Goal: Transaction & Acquisition: Purchase product/service

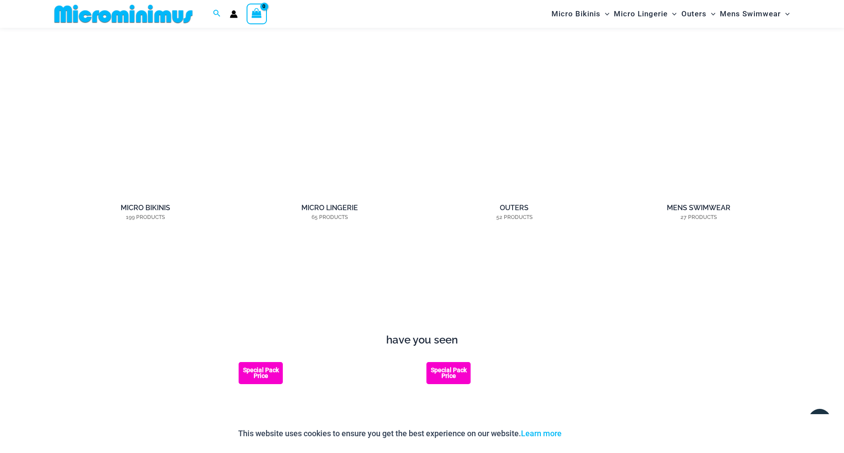
scroll to position [888, 0]
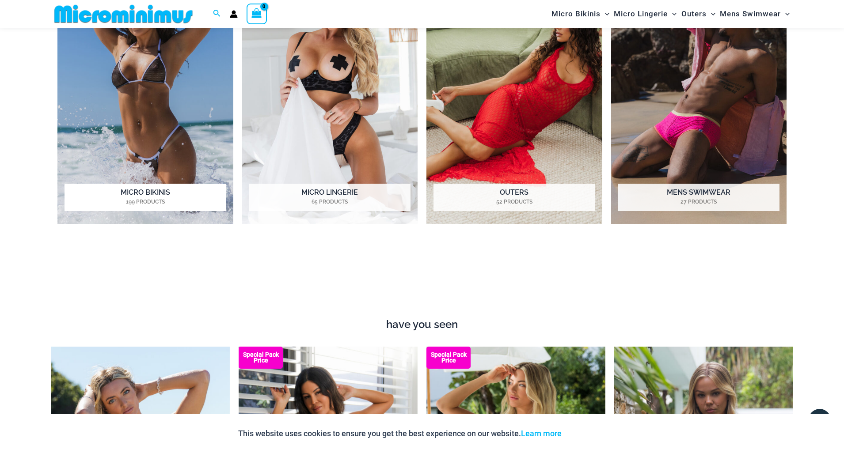
click at [169, 77] on img "Visit product category Micro Bikinis" at bounding box center [145, 89] width 176 height 270
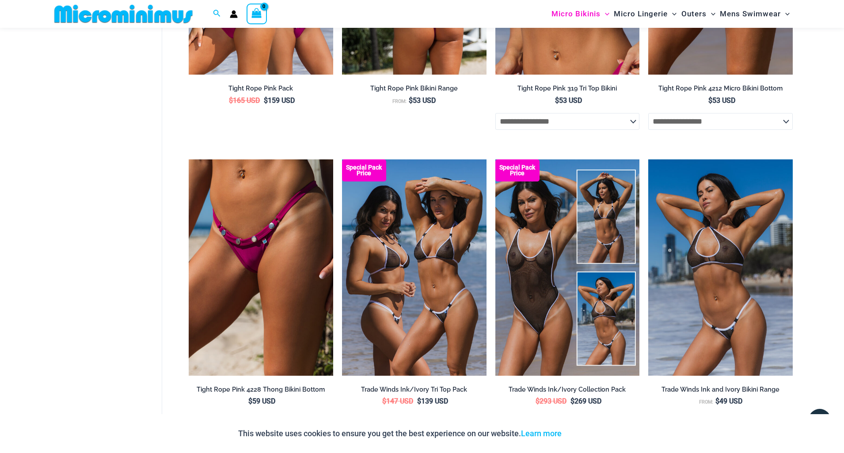
scroll to position [1147, 0]
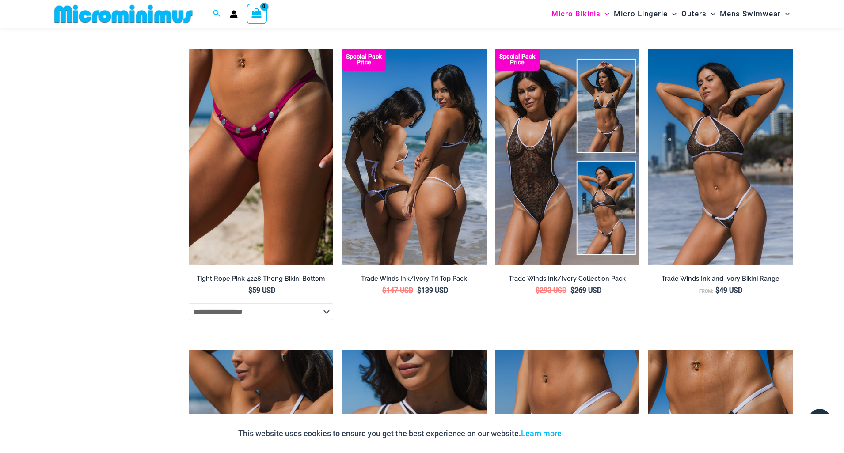
click at [437, 193] on img at bounding box center [414, 157] width 145 height 217
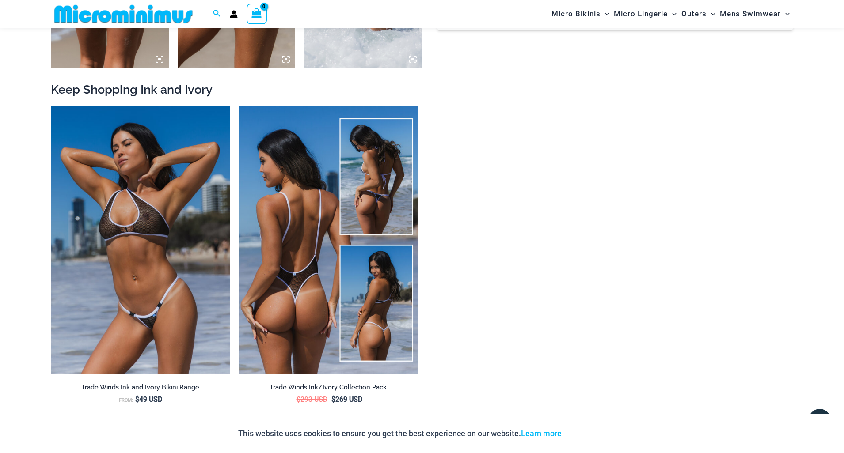
scroll to position [1312, 0]
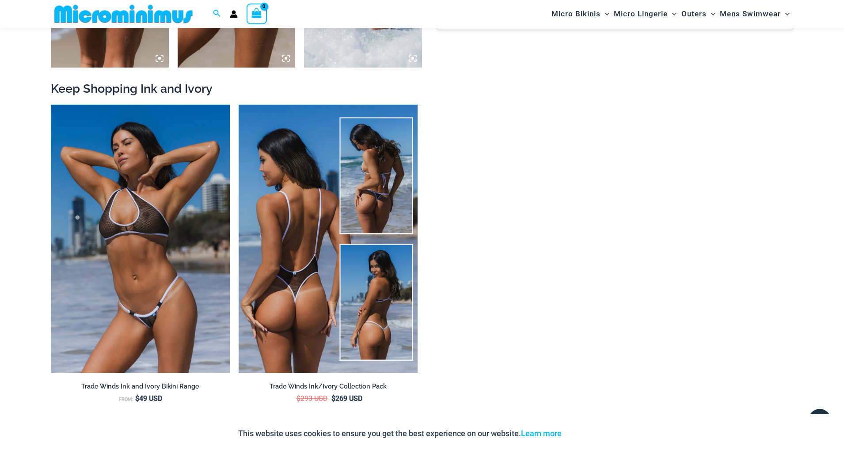
click at [316, 211] on img at bounding box center [328, 239] width 179 height 269
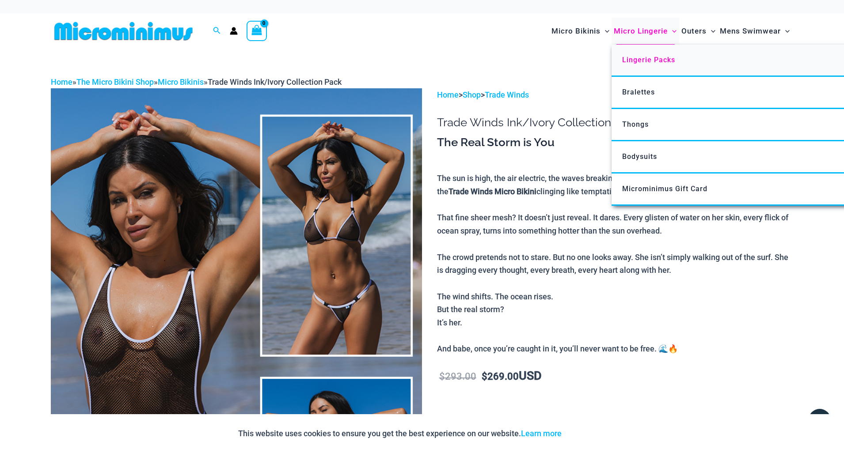
click at [639, 62] on span "Lingerie Packs" at bounding box center [648, 60] width 53 height 8
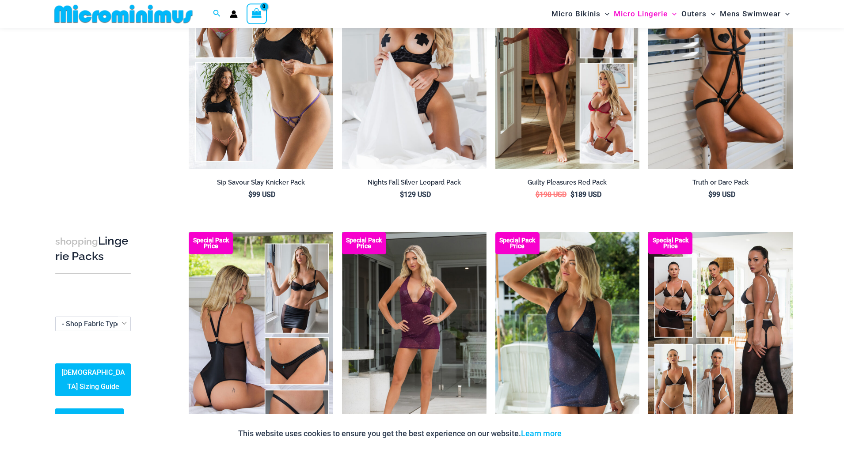
scroll to position [149, 0]
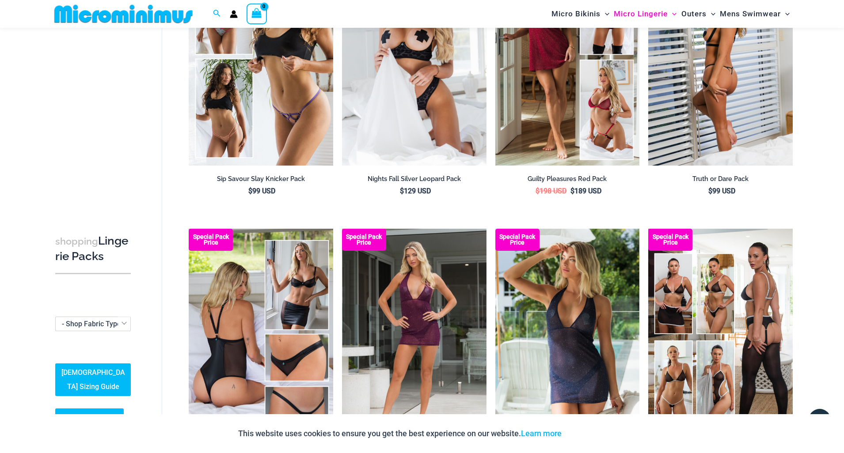
click at [725, 99] on img at bounding box center [720, 57] width 145 height 217
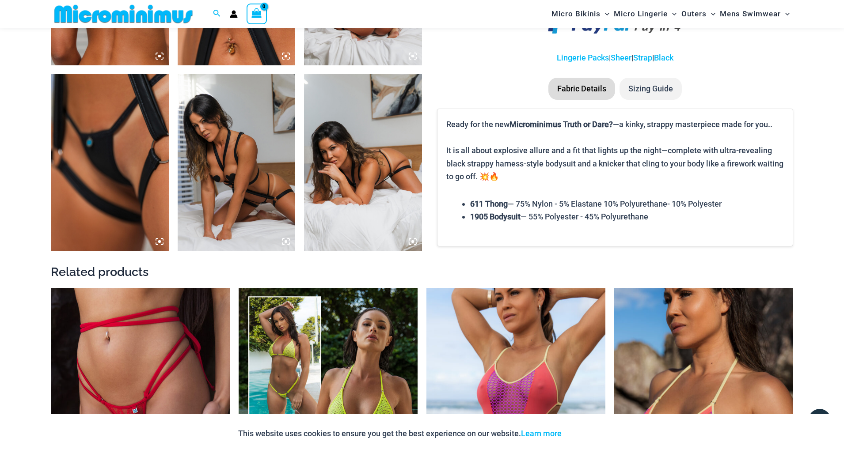
scroll to position [973, 0]
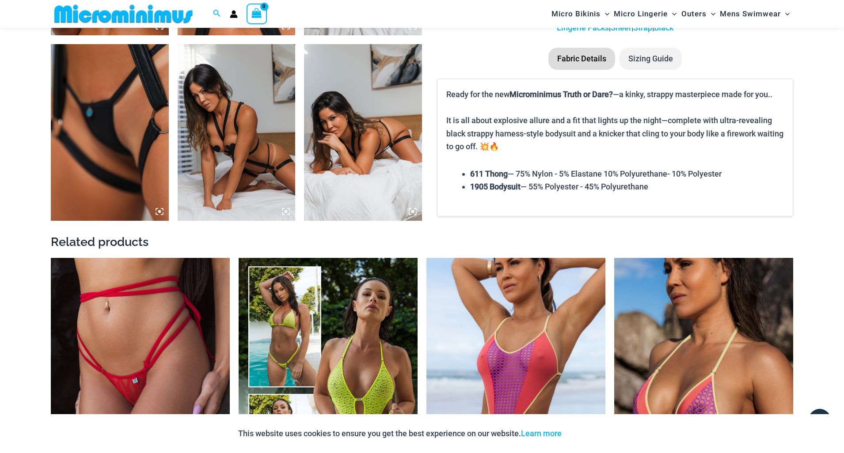
click at [123, 85] on img at bounding box center [110, 132] width 118 height 177
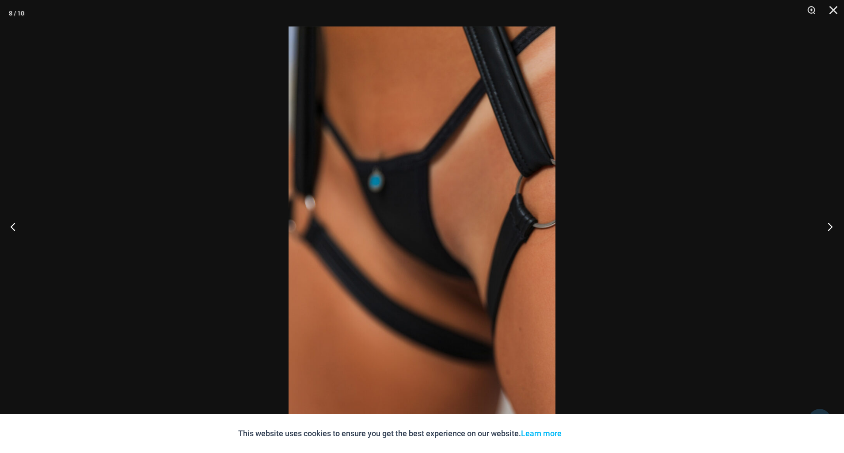
click at [834, 224] on button "Next" at bounding box center [827, 227] width 33 height 44
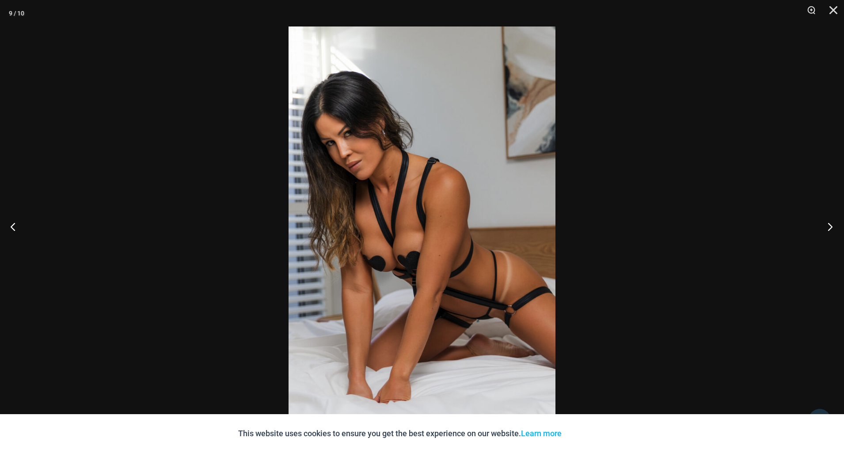
click at [834, 224] on button "Next" at bounding box center [827, 227] width 33 height 44
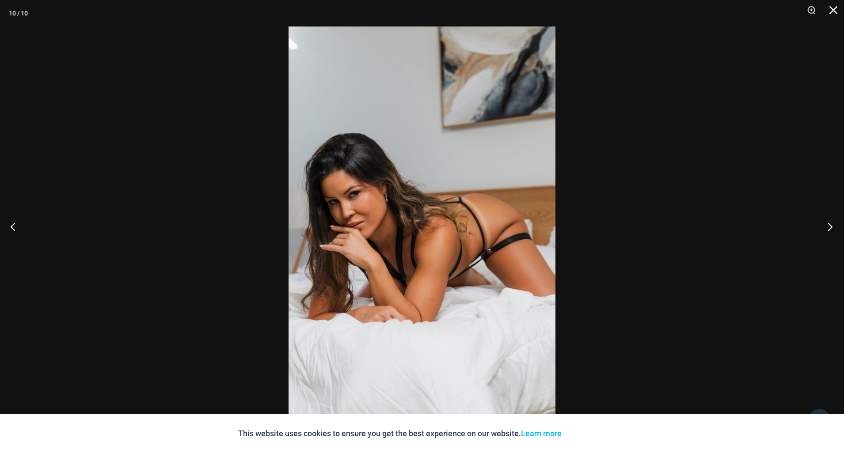
click at [834, 224] on button "Next" at bounding box center [827, 227] width 33 height 44
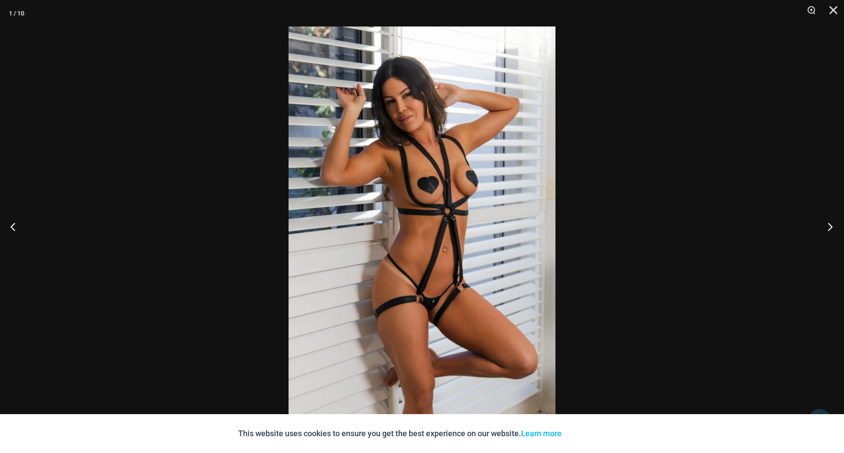
click at [834, 224] on button "Next" at bounding box center [827, 227] width 33 height 44
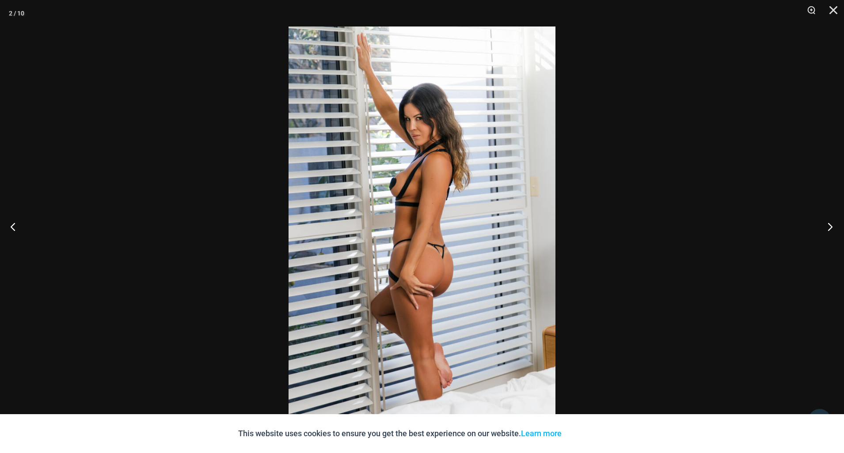
click at [834, 224] on button "Next" at bounding box center [827, 227] width 33 height 44
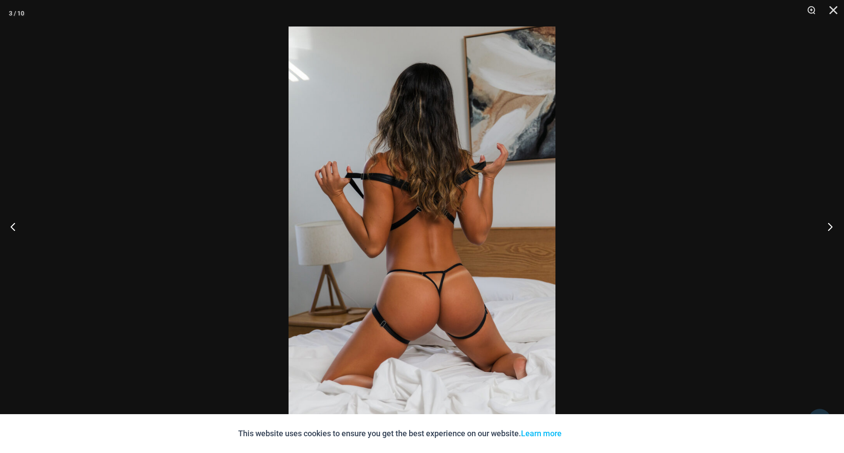
click at [835, 224] on button "Next" at bounding box center [827, 227] width 33 height 44
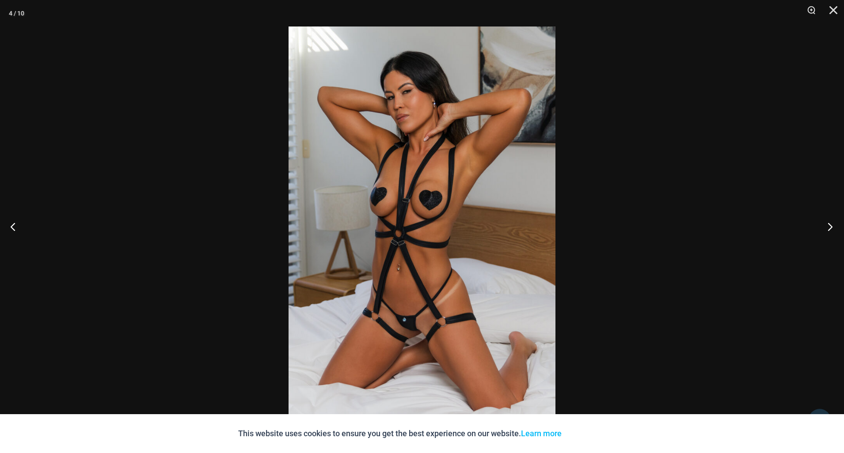
click at [835, 224] on button "Next" at bounding box center [827, 227] width 33 height 44
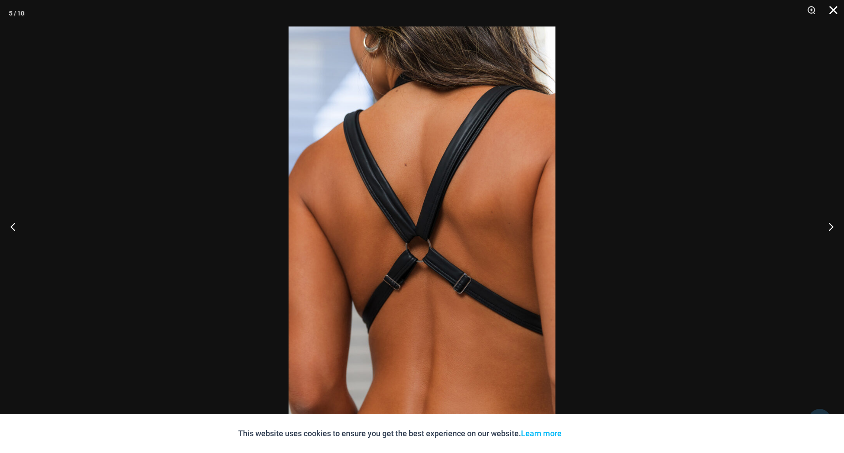
click at [833, 12] on button "Close" at bounding box center [830, 13] width 22 height 27
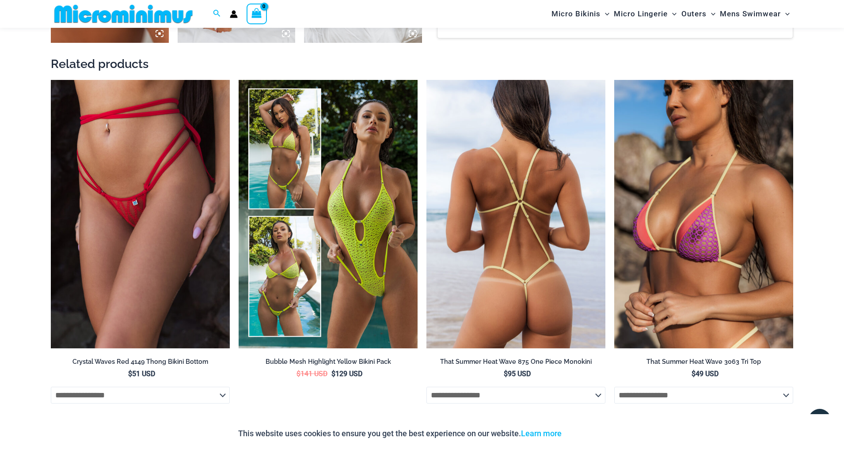
scroll to position [1150, 0]
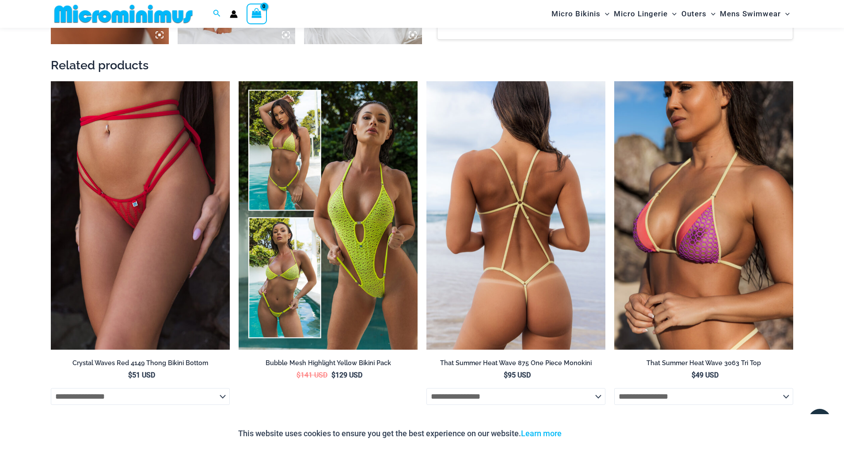
click at [518, 232] on img at bounding box center [515, 215] width 179 height 269
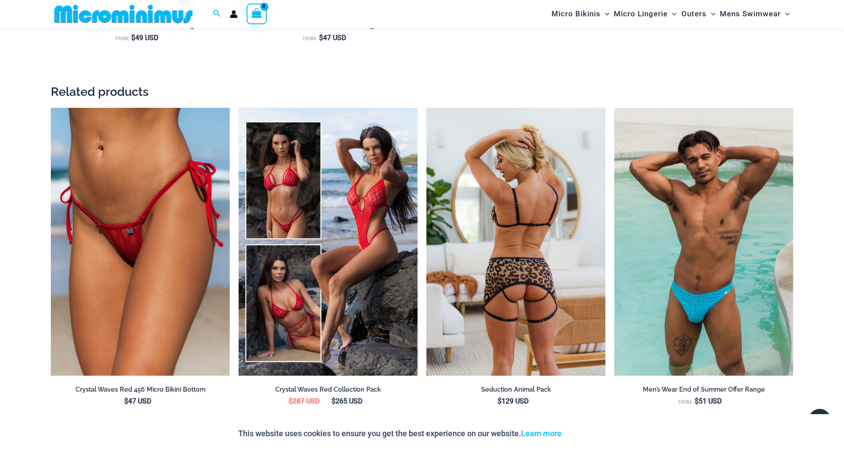
scroll to position [1303, 0]
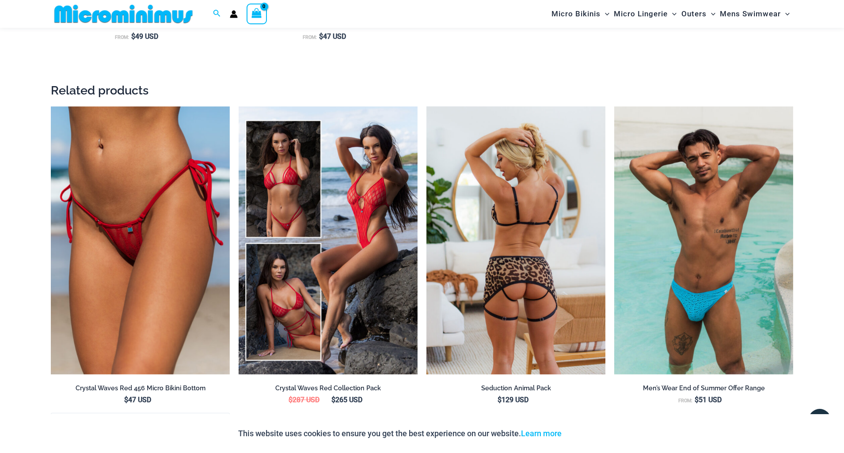
click at [518, 232] on img at bounding box center [515, 241] width 179 height 269
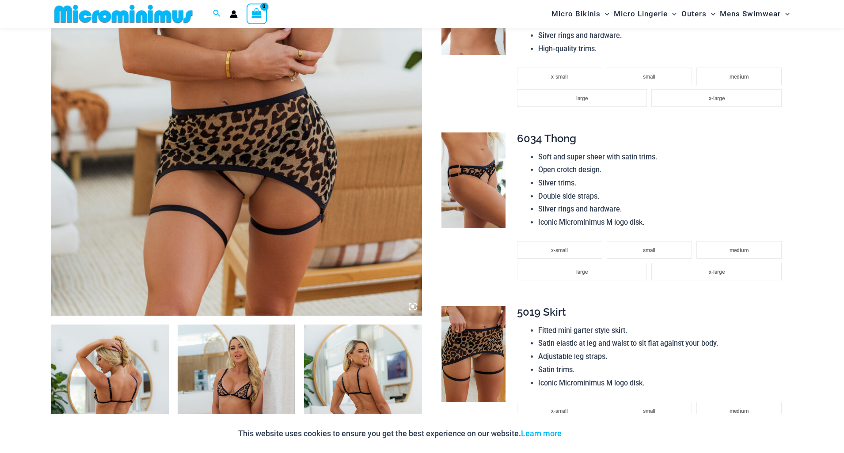
scroll to position [339, 0]
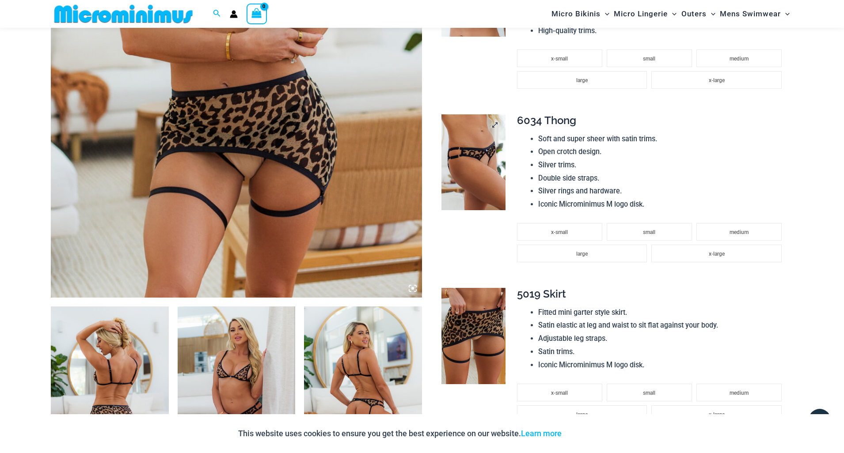
click at [474, 192] on img at bounding box center [473, 162] width 64 height 96
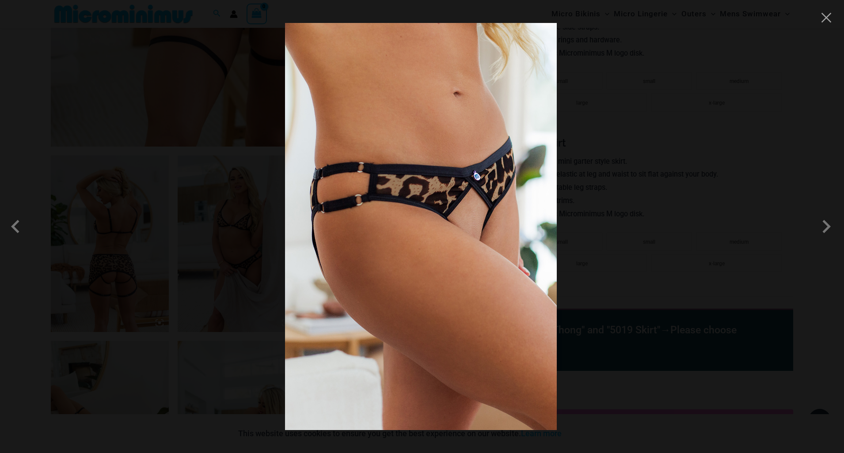
scroll to position [491, 0]
click at [826, 229] on span at bounding box center [826, 226] width 27 height 27
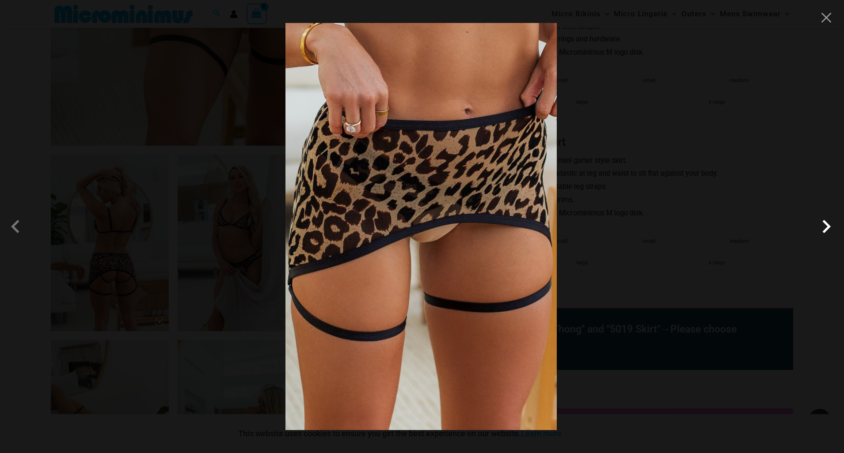
click at [825, 229] on span at bounding box center [826, 226] width 27 height 27
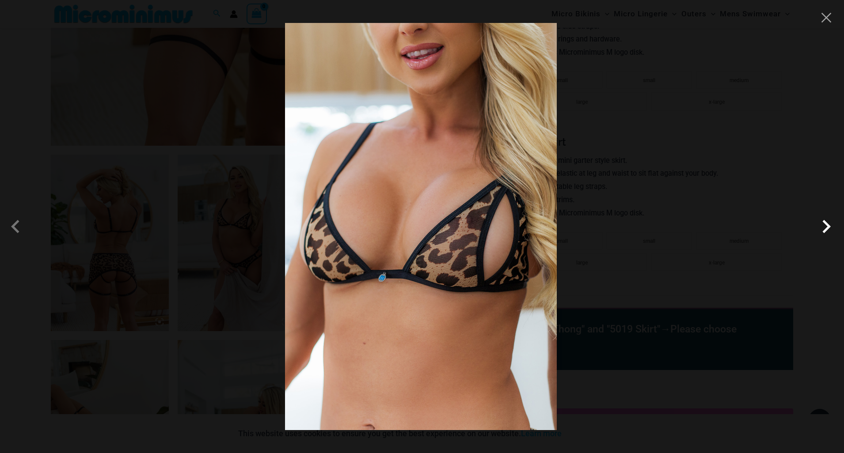
click at [825, 229] on span at bounding box center [826, 226] width 27 height 27
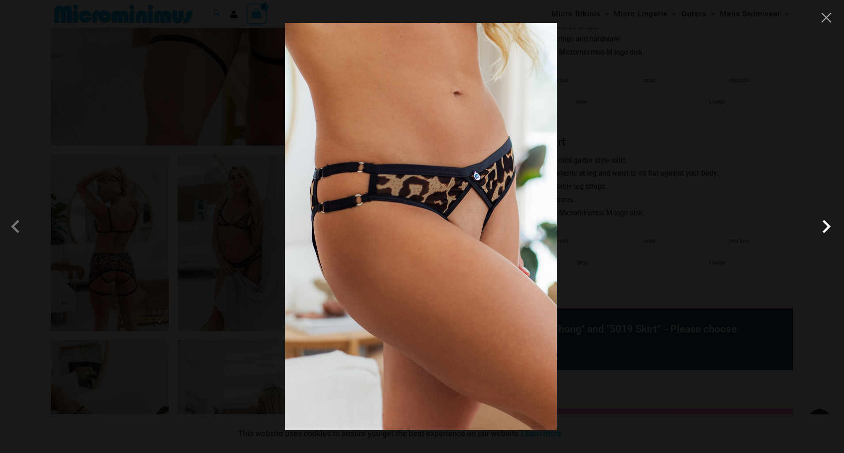
click at [825, 229] on span at bounding box center [826, 226] width 27 height 27
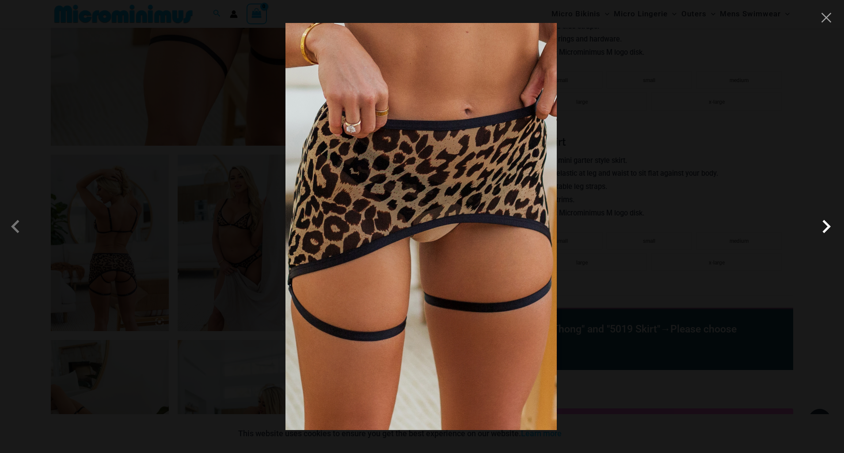
click at [825, 229] on span at bounding box center [826, 226] width 27 height 27
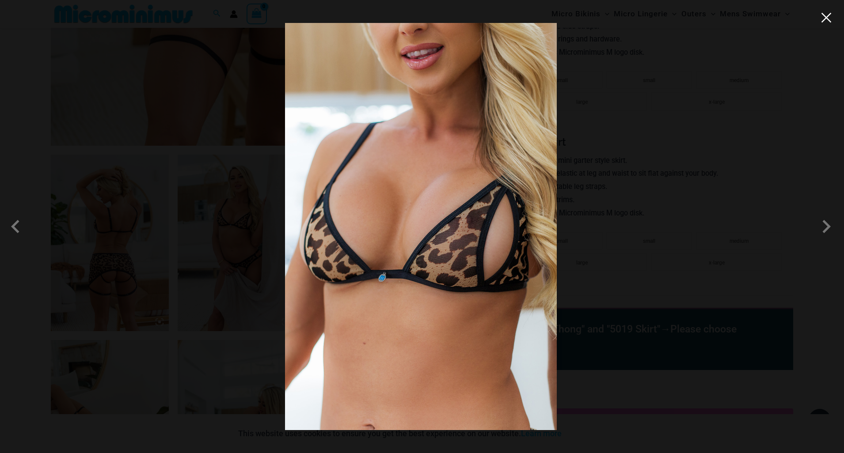
click at [825, 17] on button "Close" at bounding box center [826, 17] width 13 height 13
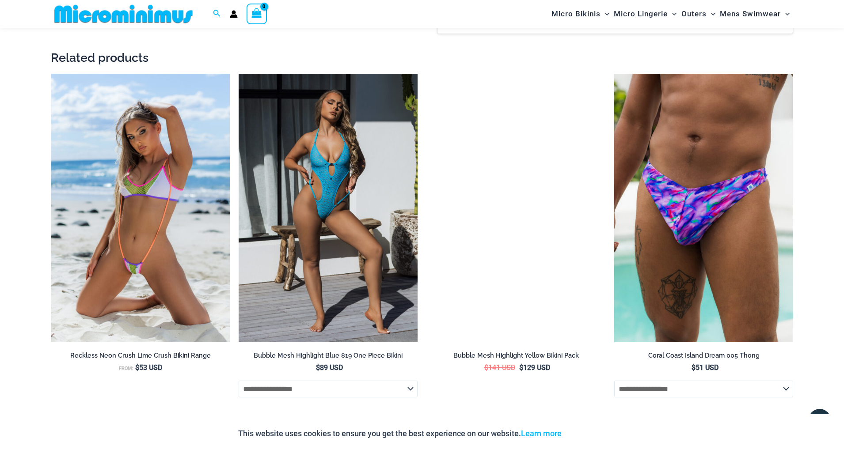
scroll to position [1168, 0]
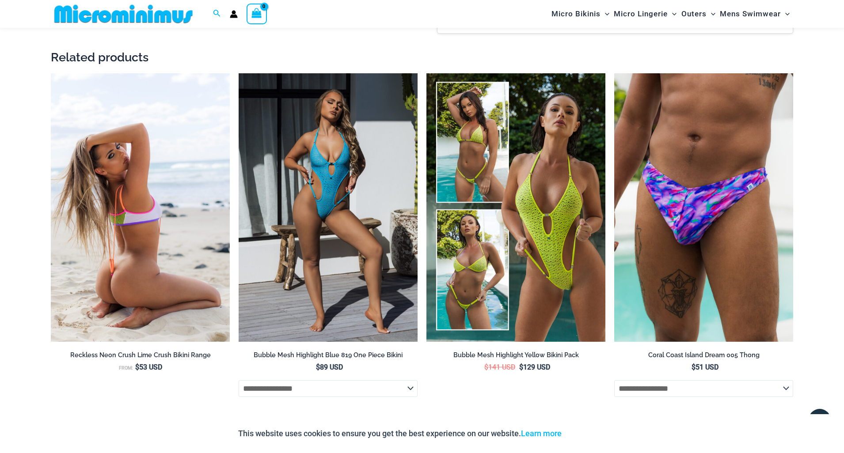
click at [162, 259] on img at bounding box center [140, 207] width 179 height 269
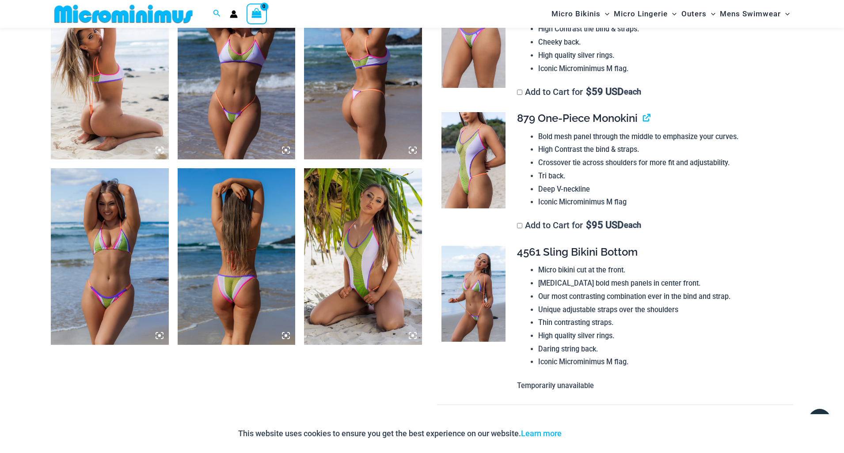
scroll to position [637, 0]
click at [467, 285] on img at bounding box center [473, 294] width 64 height 96
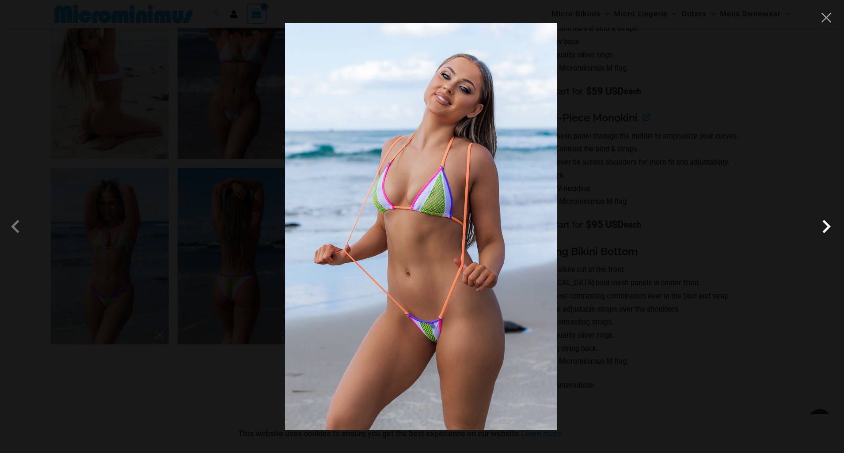
click at [828, 232] on span at bounding box center [826, 226] width 27 height 27
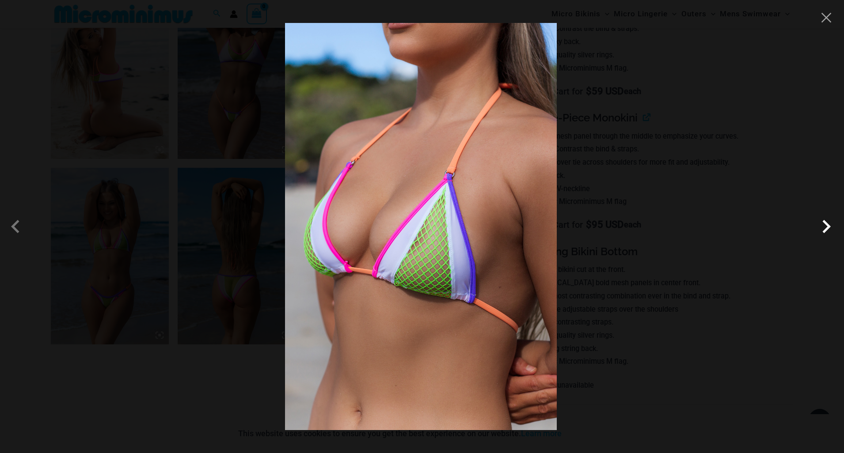
click at [829, 232] on span at bounding box center [826, 226] width 27 height 27
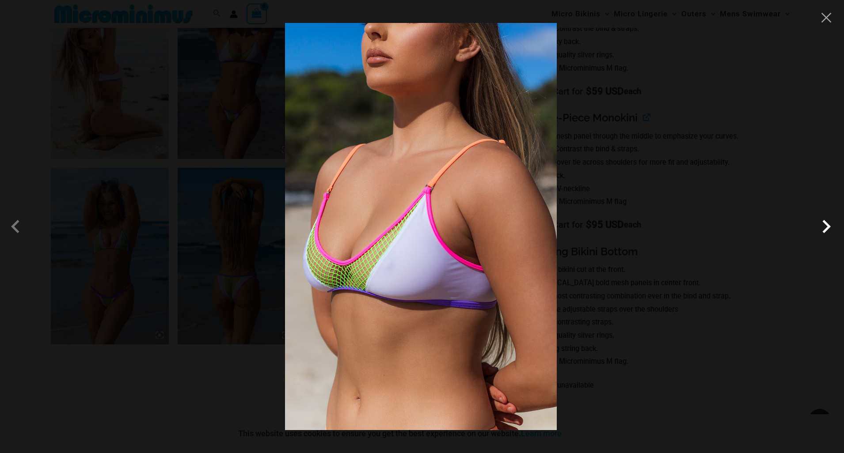
click at [829, 232] on span at bounding box center [826, 226] width 27 height 27
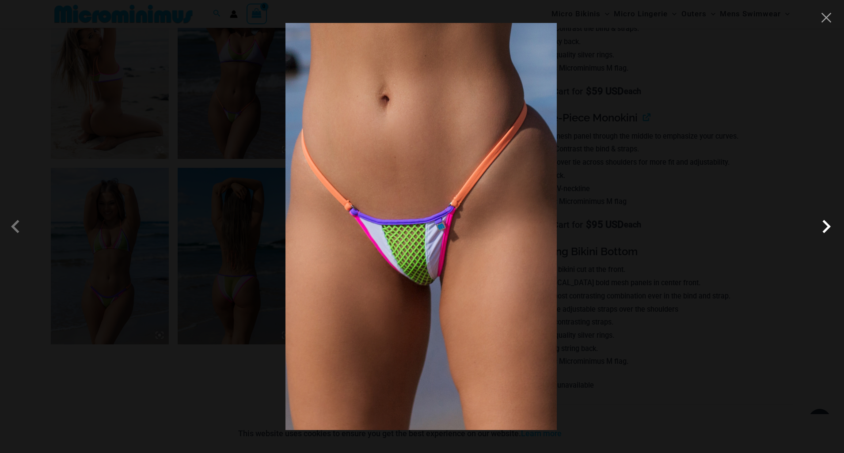
click at [828, 232] on span at bounding box center [826, 226] width 27 height 27
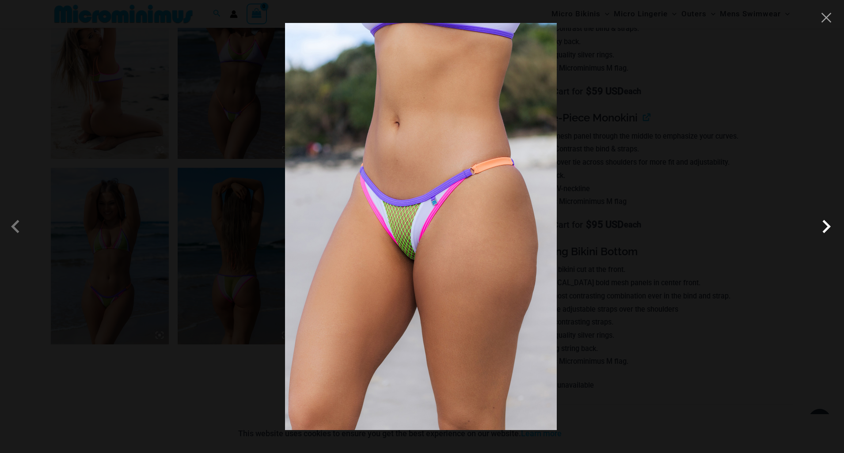
click at [828, 232] on span at bounding box center [826, 226] width 27 height 27
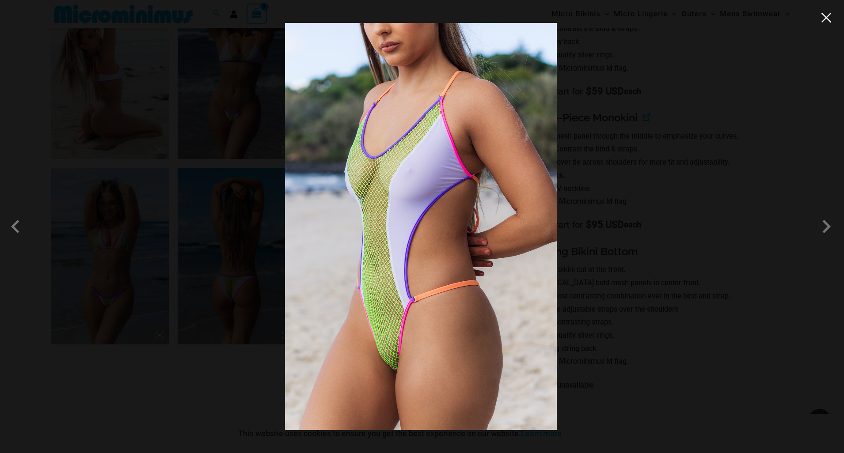
click at [827, 16] on button "Close" at bounding box center [826, 17] width 13 height 13
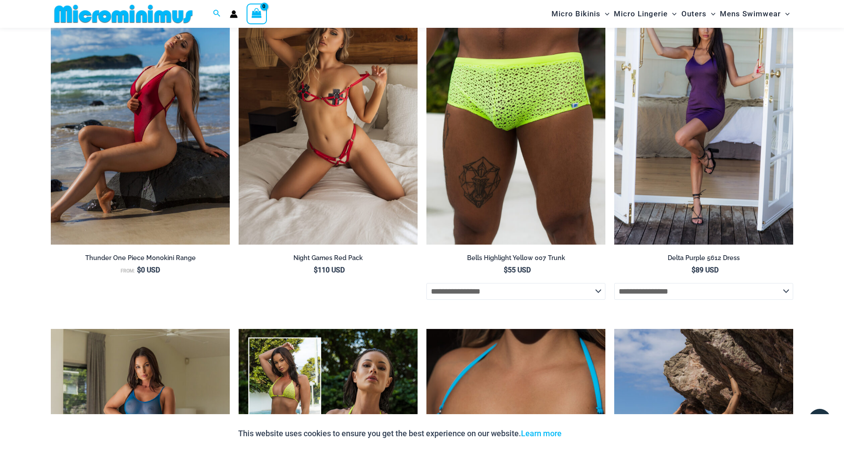
scroll to position [2944, 0]
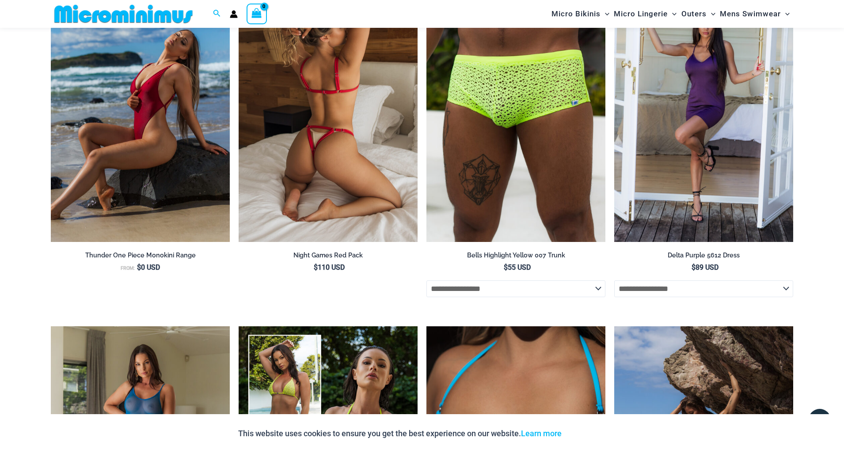
click at [343, 113] on img at bounding box center [328, 107] width 179 height 269
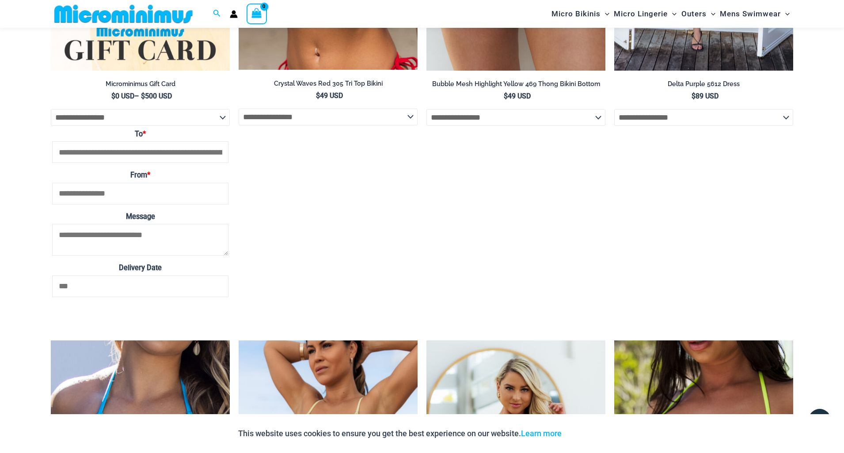
scroll to position [1337, 0]
